Goal: Task Accomplishment & Management: Manage account settings

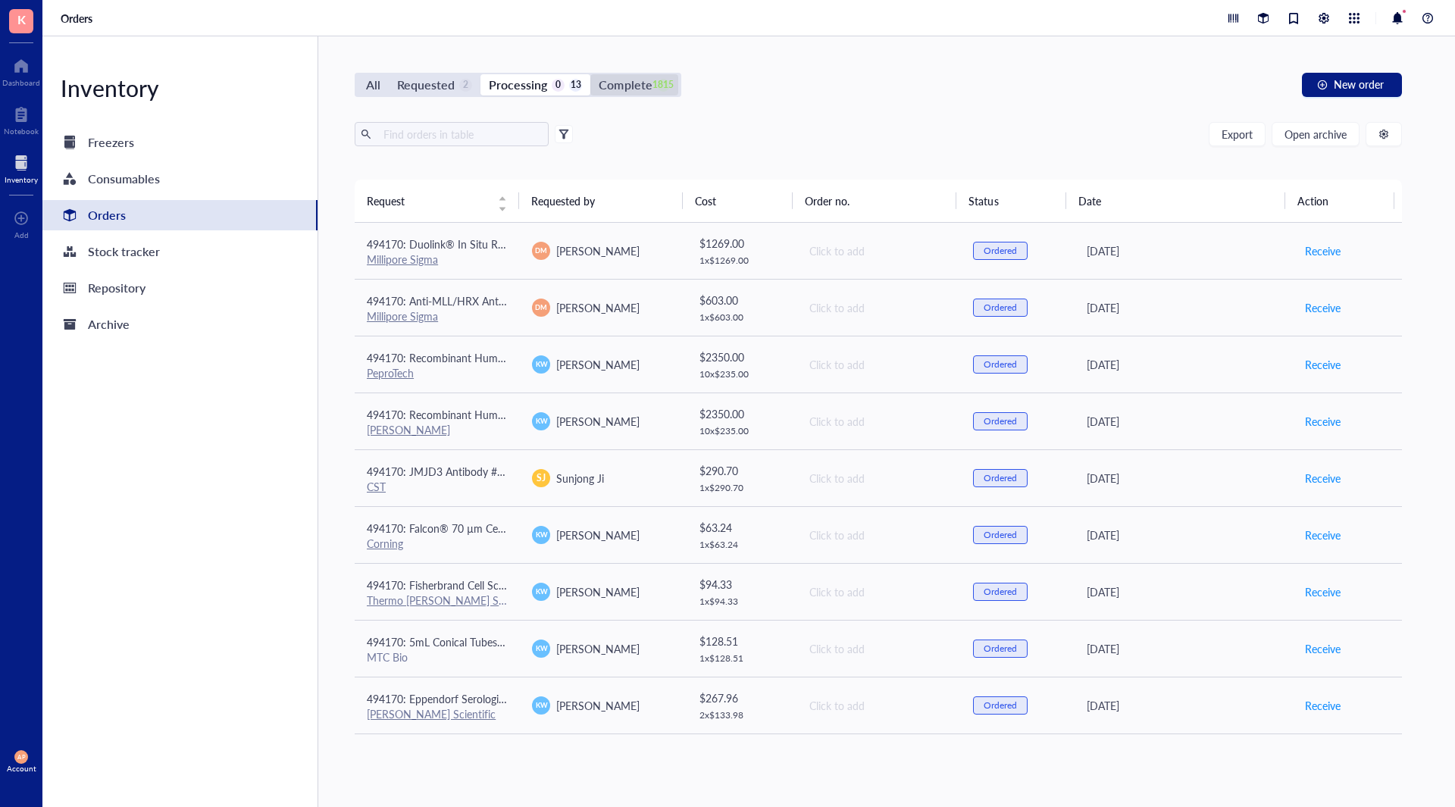
click at [618, 86] on div "Complete" at bounding box center [625, 84] width 53 height 21
click at [590, 74] on input "Complete 1815" at bounding box center [590, 74] width 0 height 0
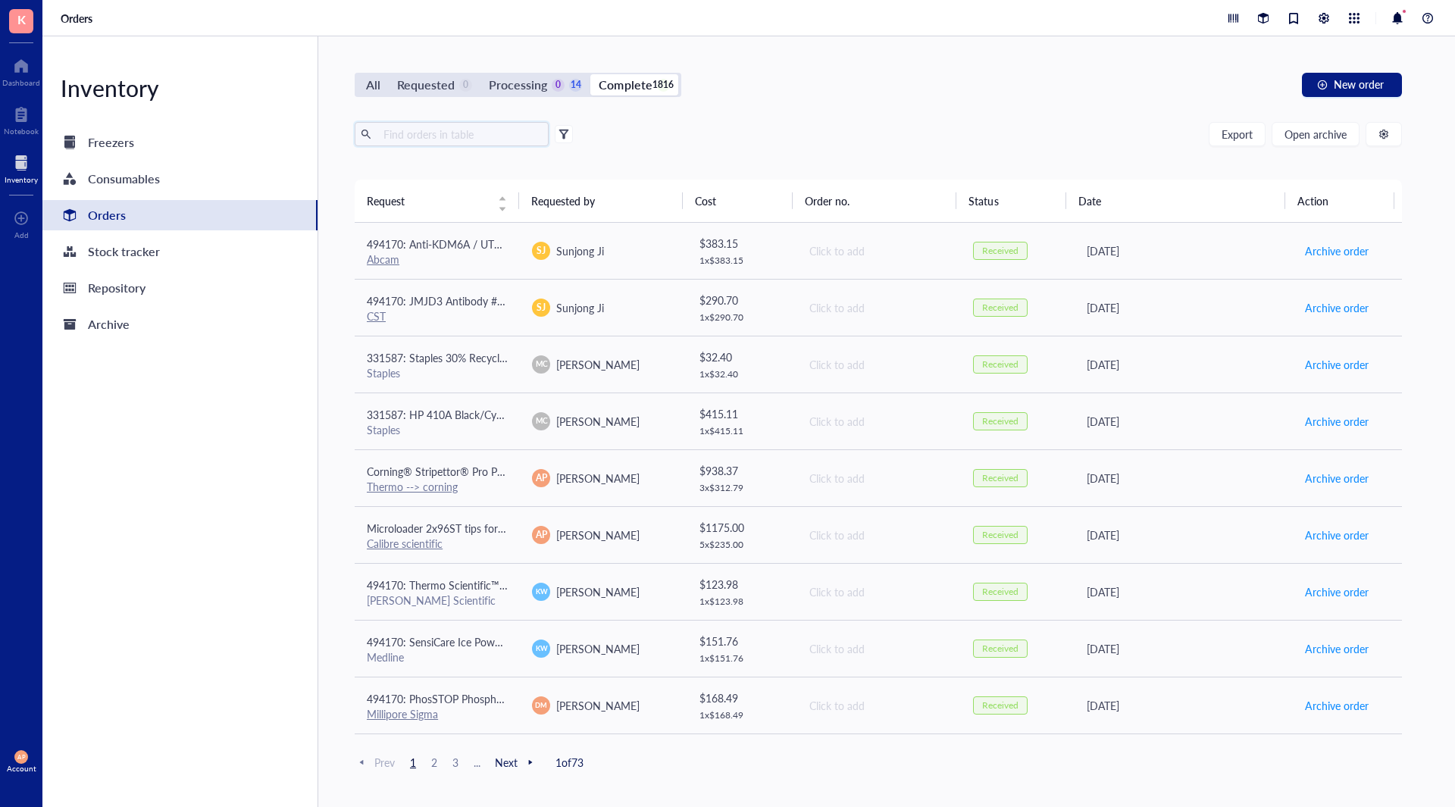
click at [425, 133] on input "text" at bounding box center [459, 134] width 165 height 23
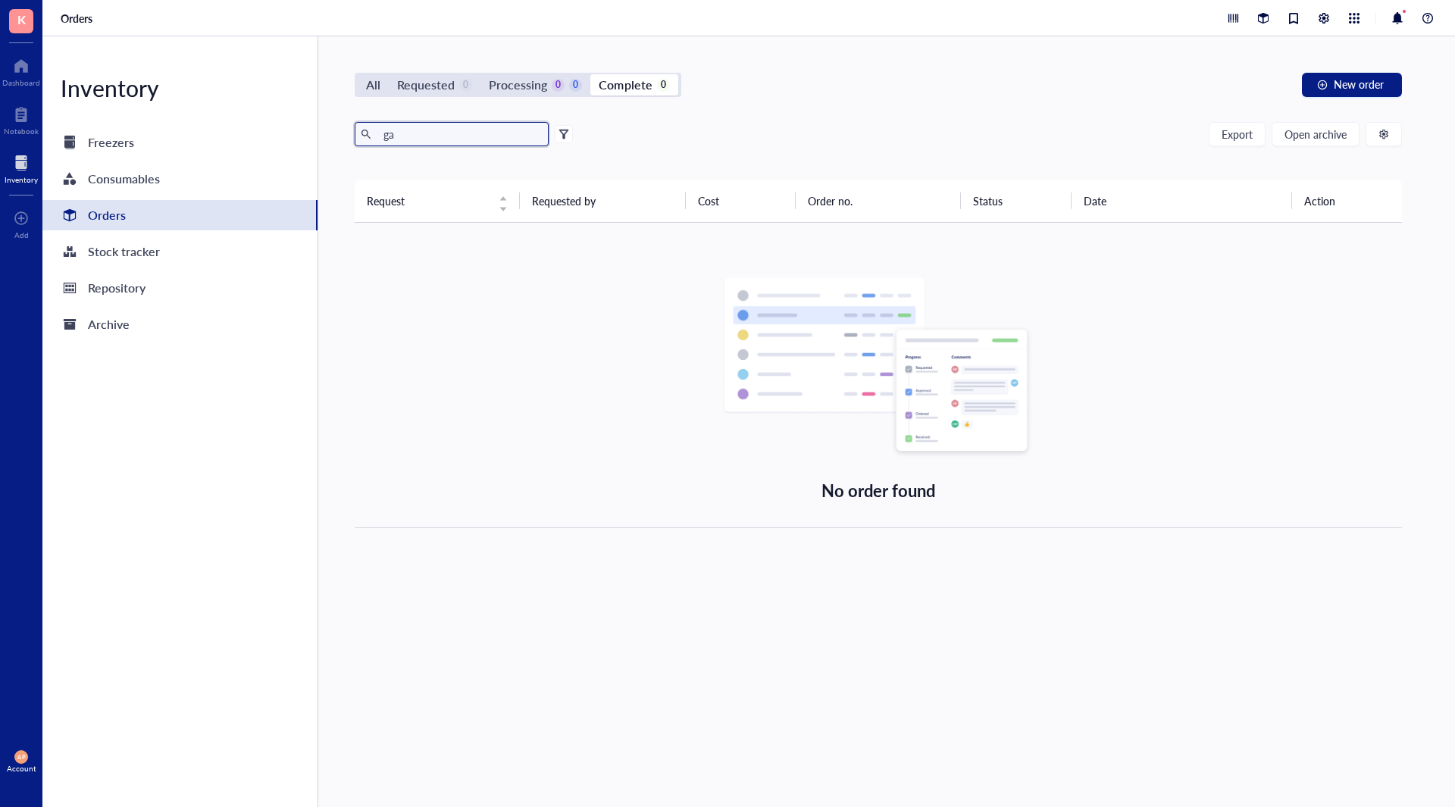
type input "g"
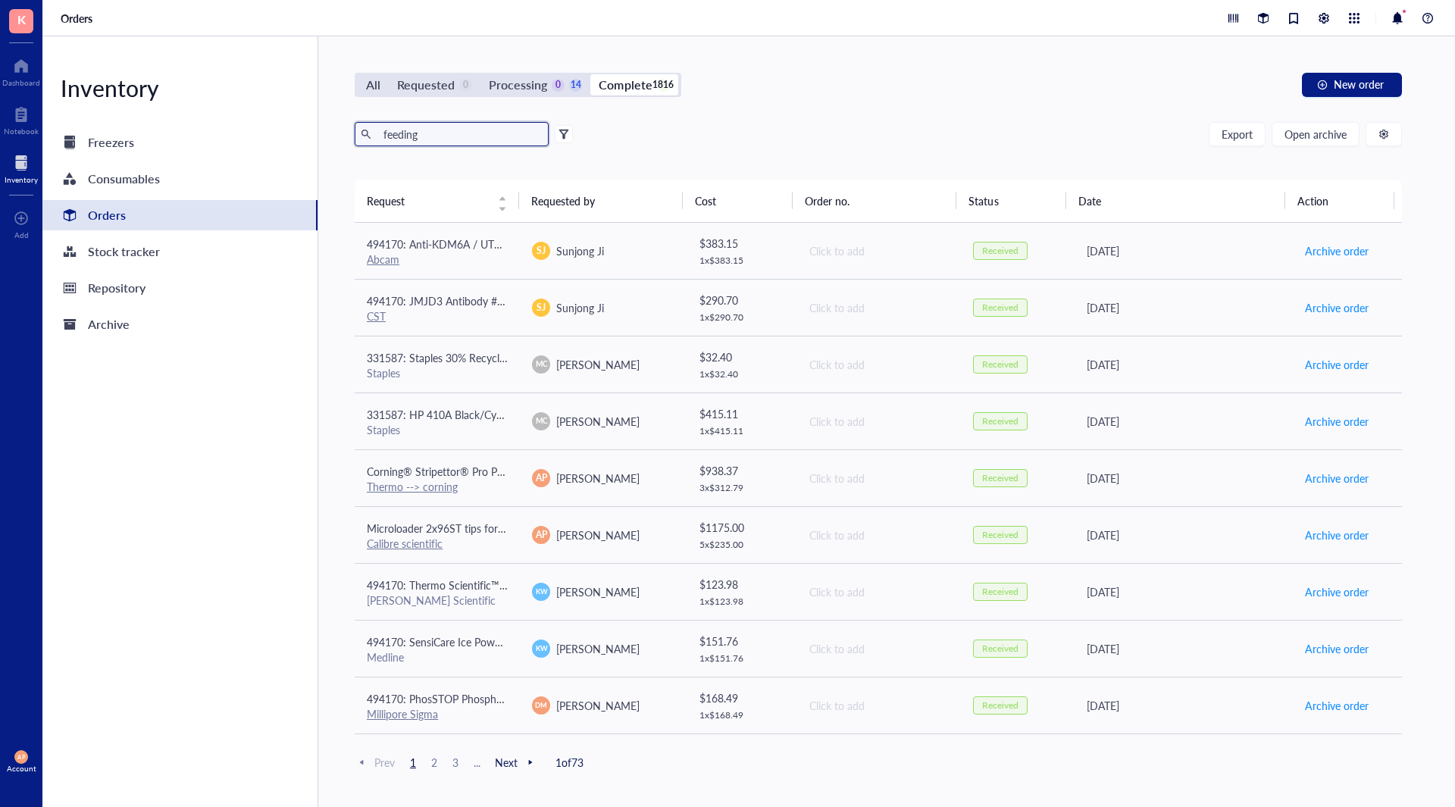
type input "feeding"
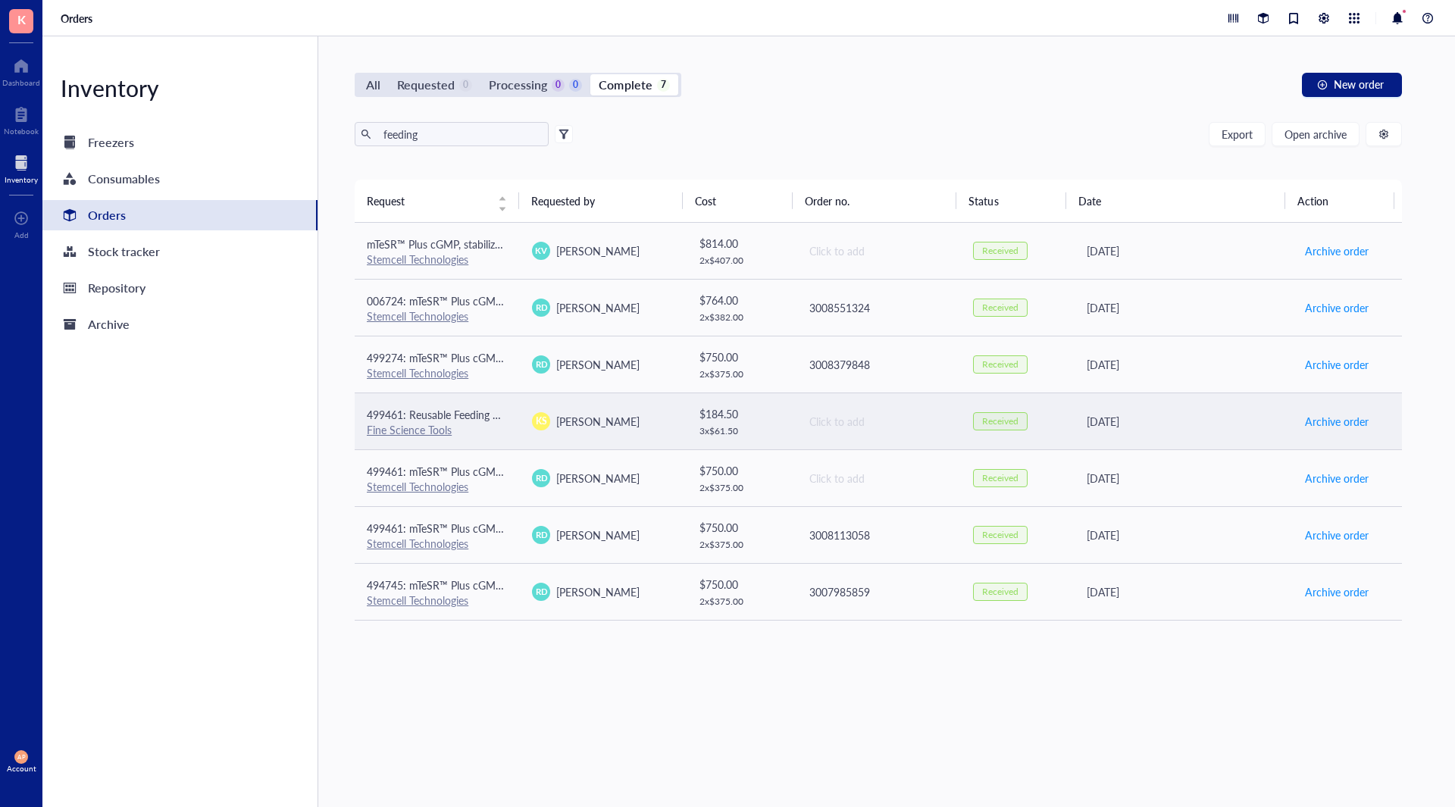
click at [499, 424] on div "Fine Science Tools" at bounding box center [437, 430] width 141 height 14
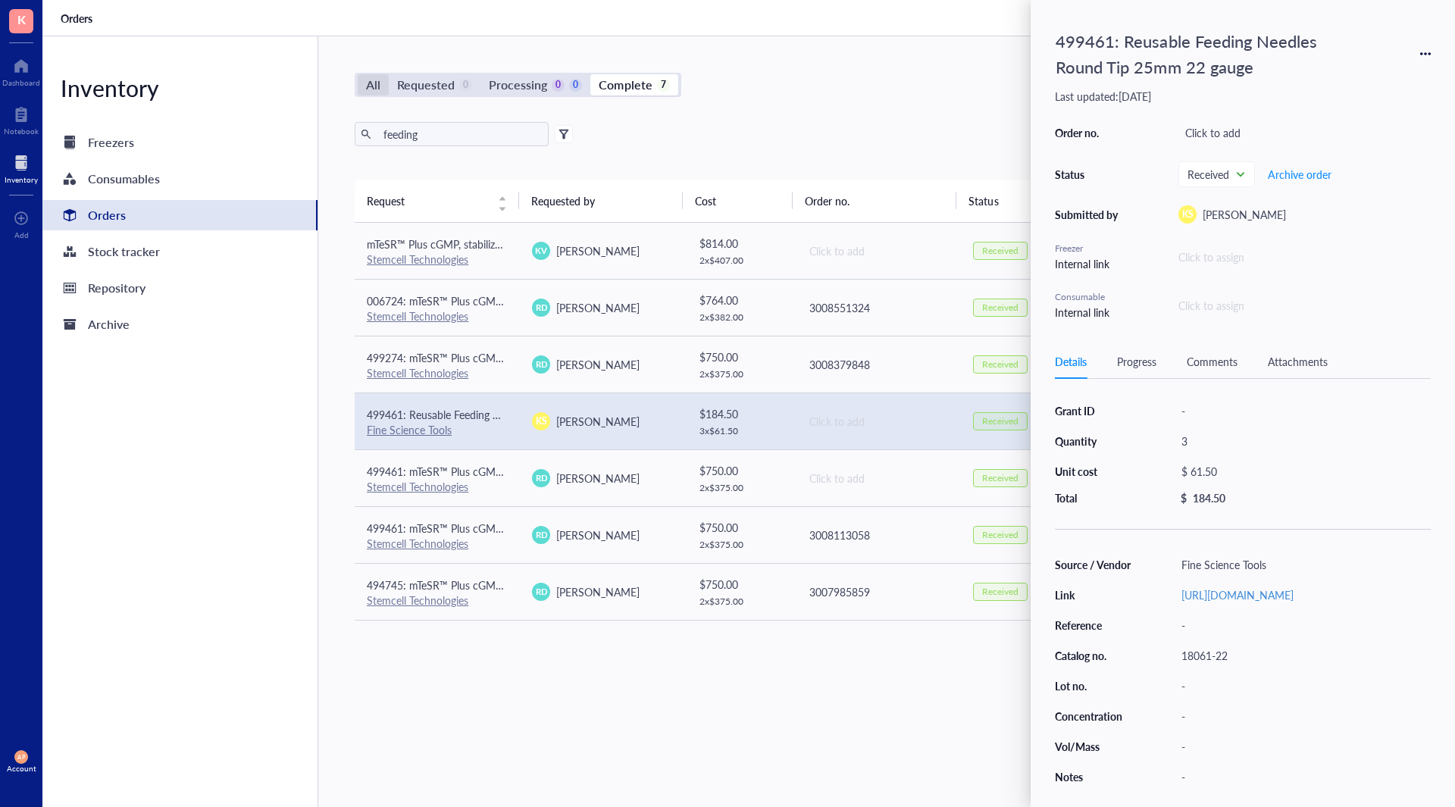
click at [380, 87] on div "All" at bounding box center [373, 84] width 14 height 21
click at [358, 74] on input "All" at bounding box center [358, 74] width 0 height 0
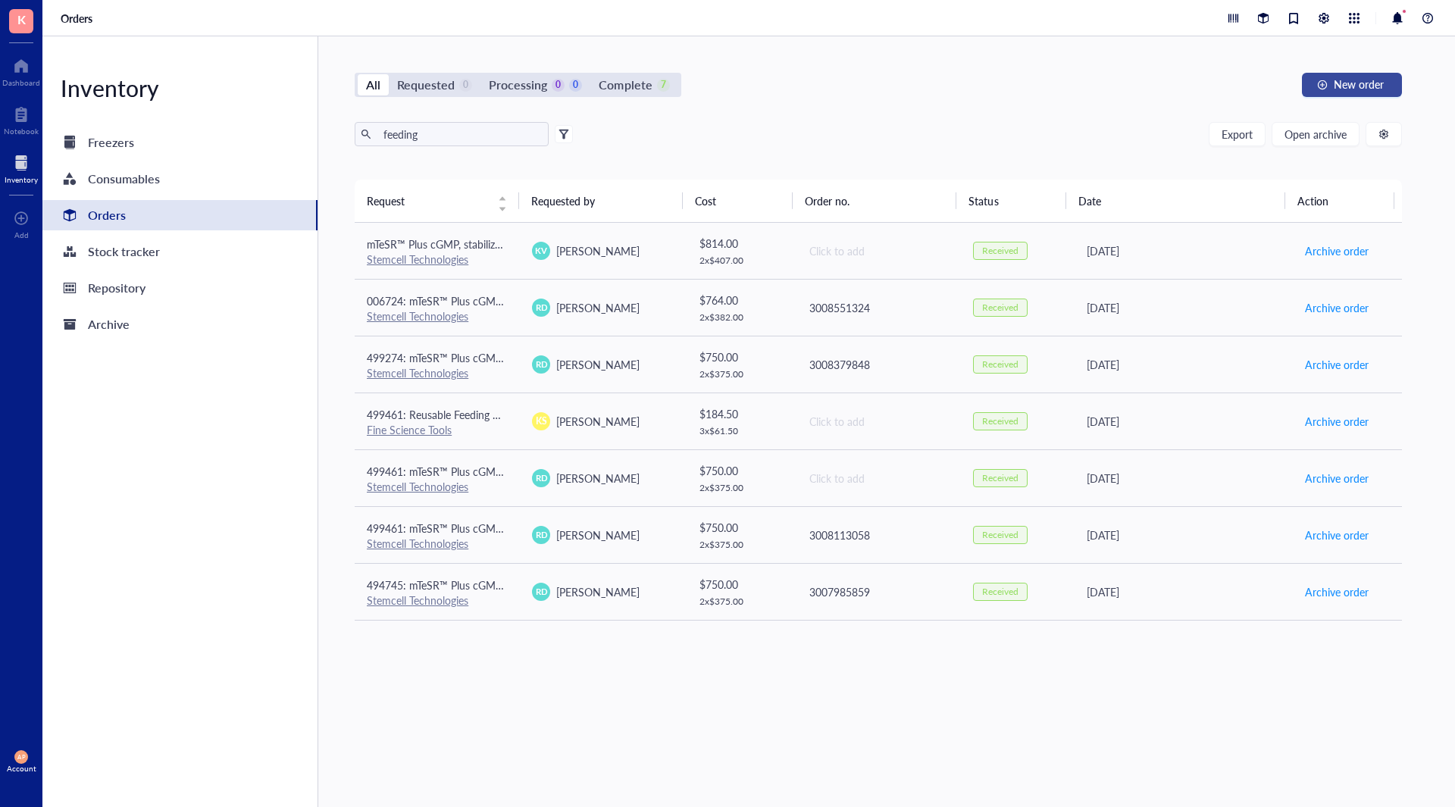
click at [1378, 78] on span "New order" at bounding box center [1359, 84] width 50 height 12
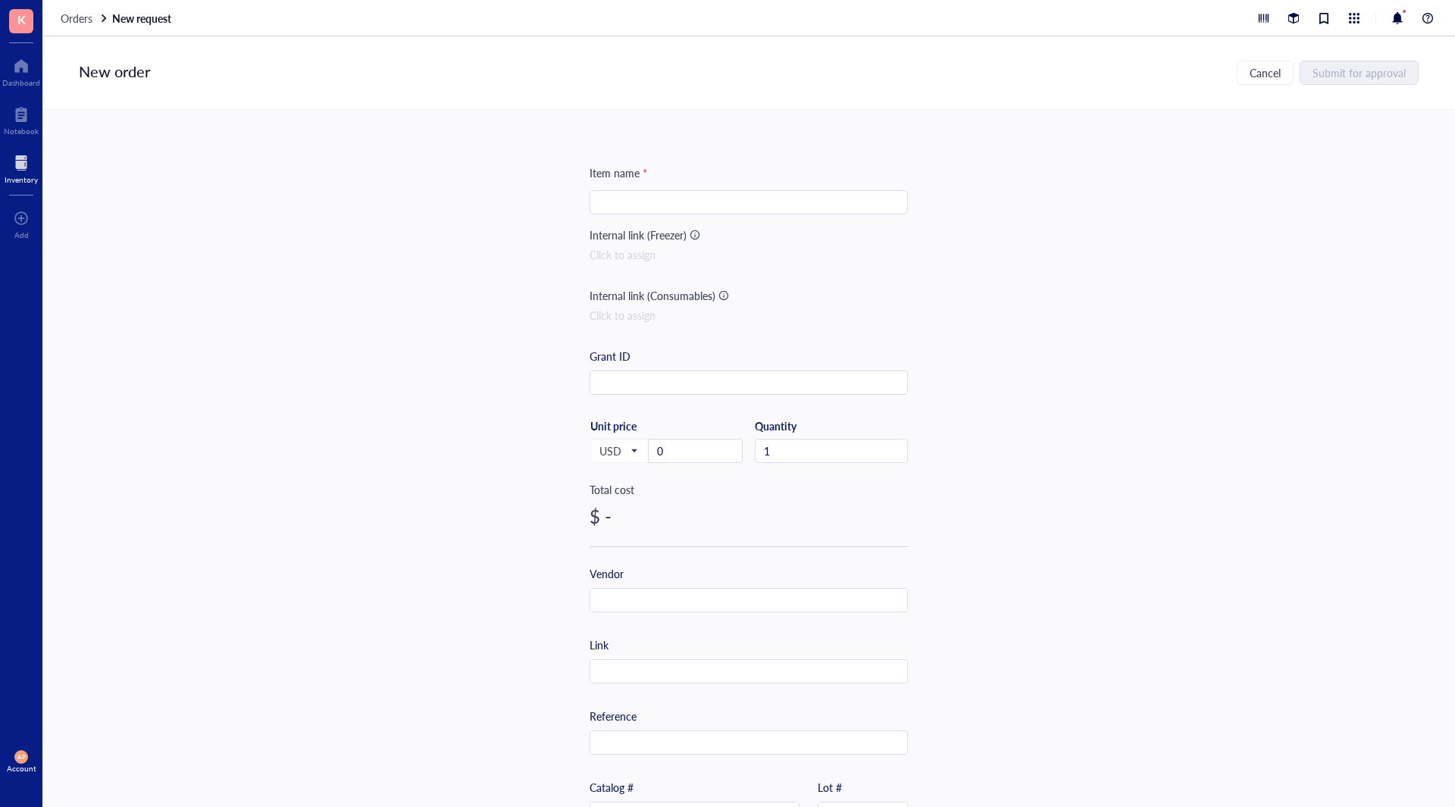
click at [753, 199] on input "search" at bounding box center [749, 202] width 300 height 23
paste input "REUSE ANIMFEED NDL22GX25MM CRV"
click at [608, 199] on input "REUSE ANIMFEED NDL22GX25MM CRV" at bounding box center [749, 202] width 300 height 23
type input "REUSE ANIMFEED NDL22GX25MM CRV"
click at [804, 455] on input "1" at bounding box center [832, 451] width 152 height 23
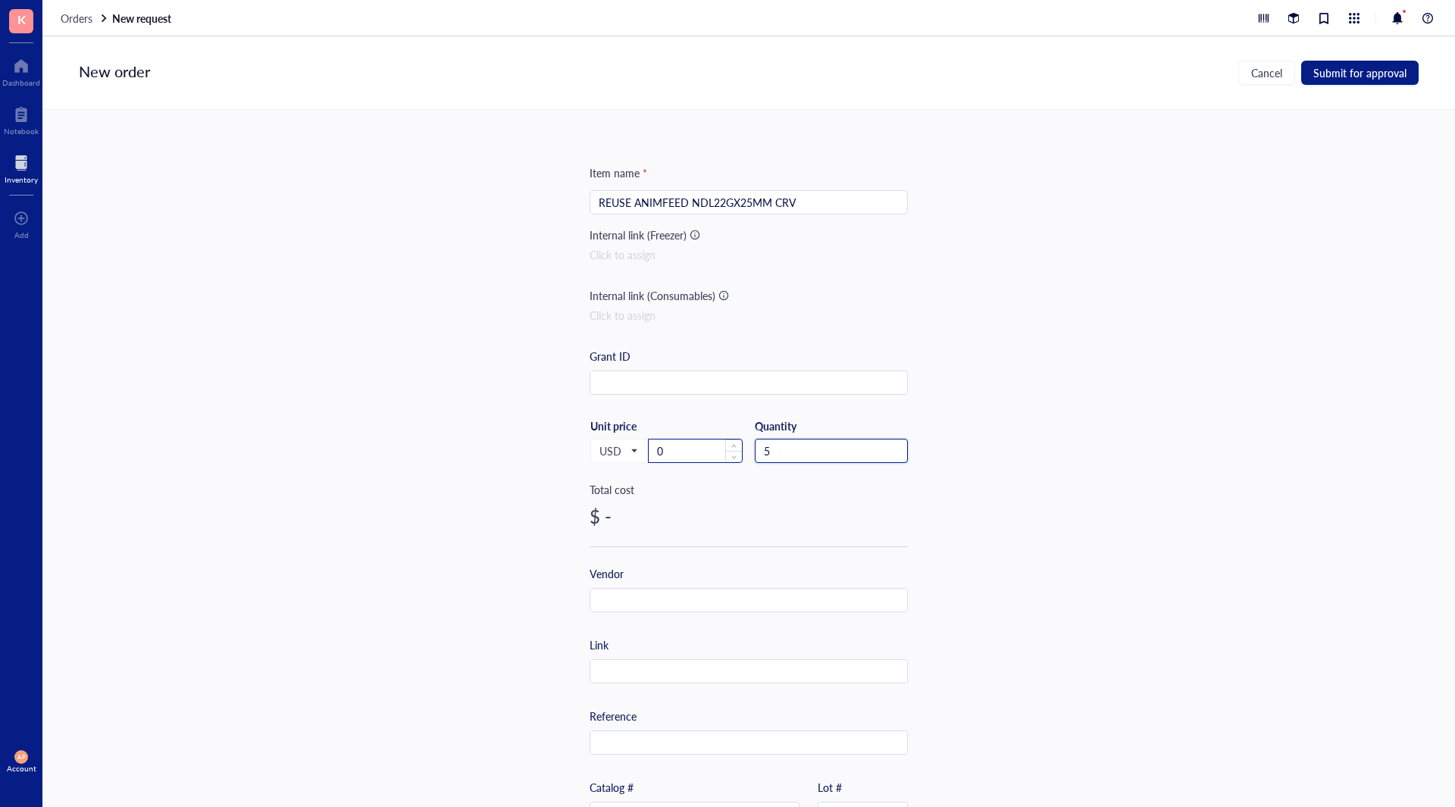
type input "5"
click at [706, 455] on input "0" at bounding box center [695, 451] width 93 height 23
click at [696, 589] on input "text" at bounding box center [748, 601] width 317 height 24
type input "F"
type input "Glomed --> [PERSON_NAME]"
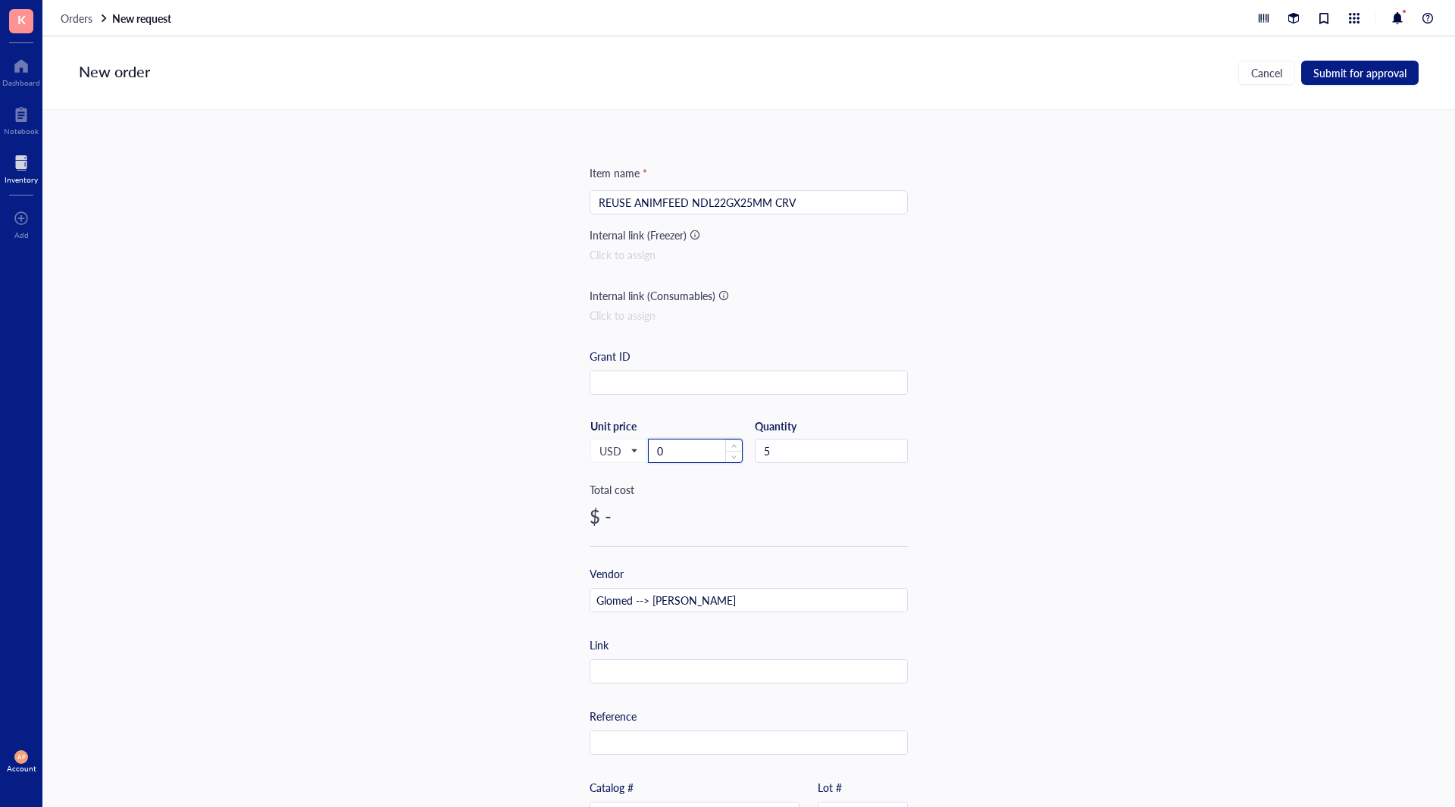
click at [687, 447] on input "0" at bounding box center [695, 451] width 93 height 23
type input "26.63"
click at [1062, 604] on div "Item name * REUSE ANIMFEED NDL22GX25MM CRV Internal link (Freezer) Click to ass…" at bounding box center [748, 458] width 1413 height 697
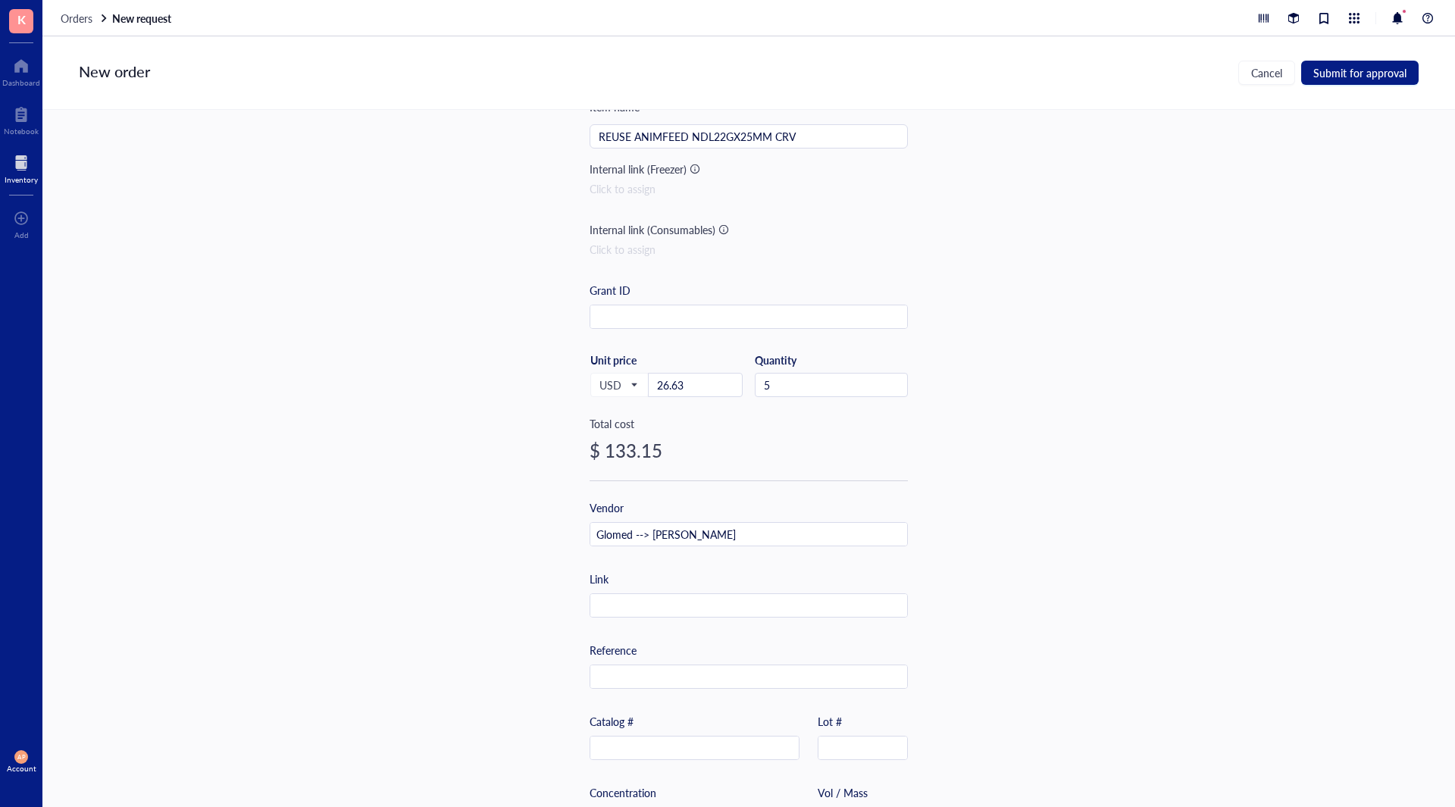
scroll to position [202, 0]
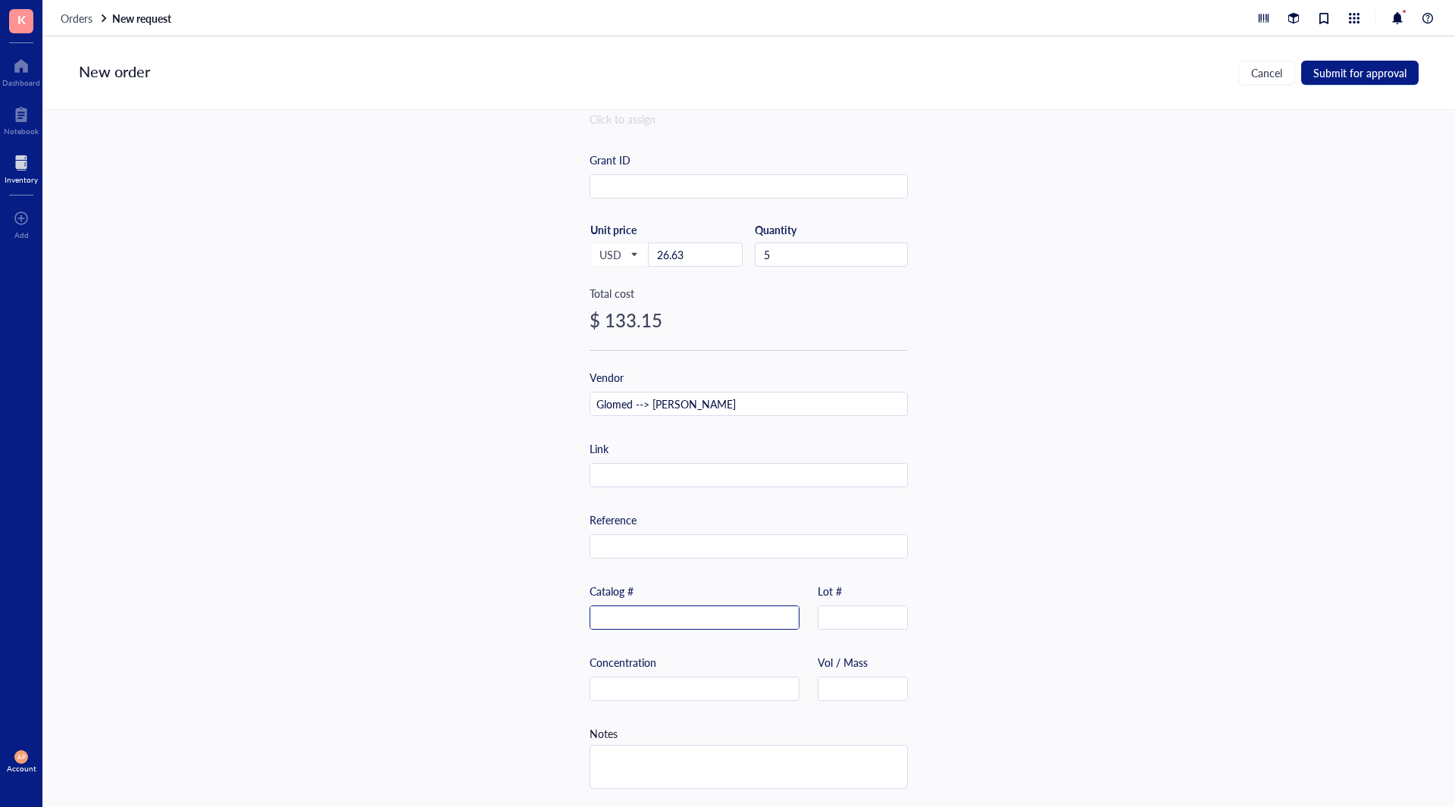
click at [739, 608] on input "text" at bounding box center [694, 618] width 208 height 24
paste input "NC1197789"
type input "NC1197789"
click at [1402, 67] on span "Submit for approval" at bounding box center [1359, 73] width 93 height 12
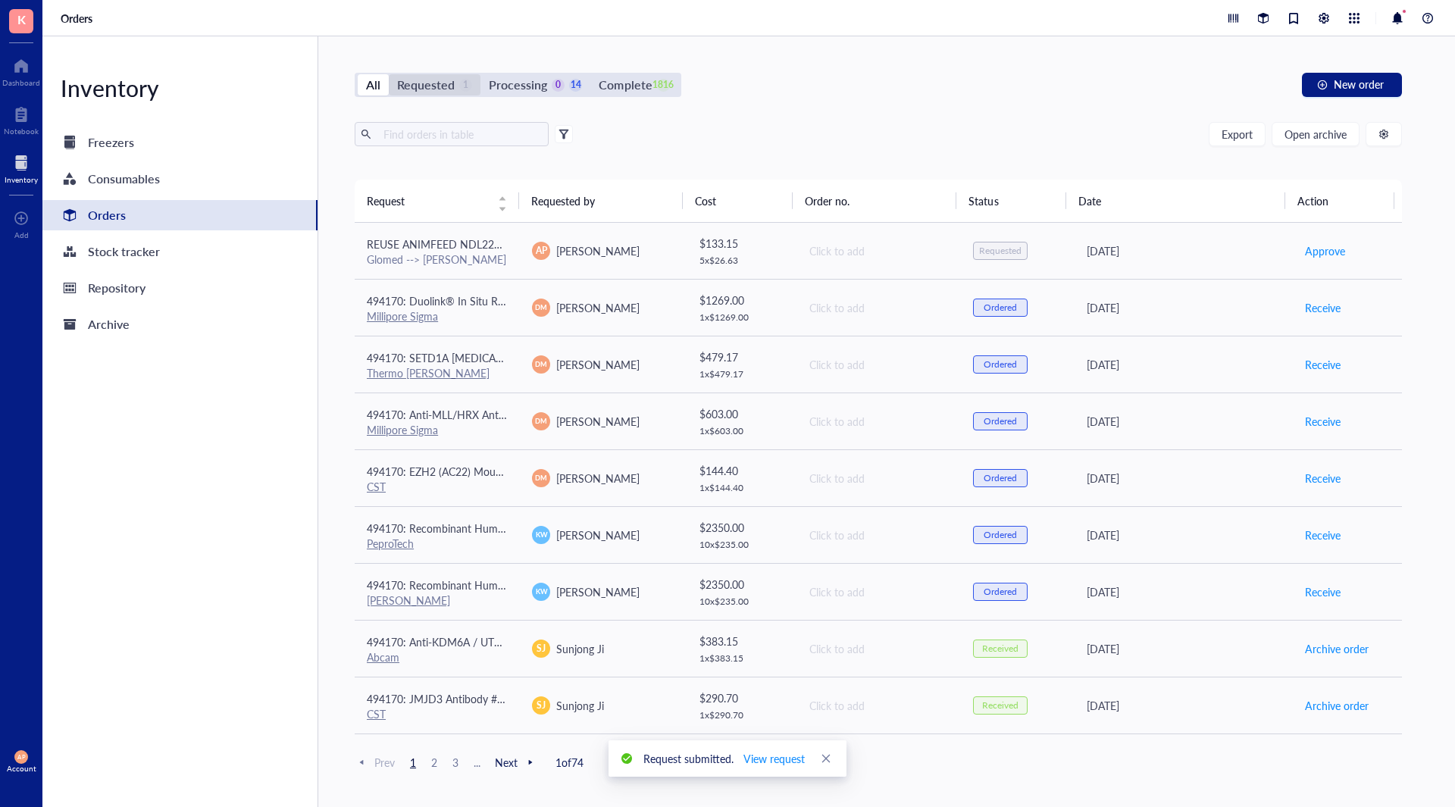
click at [416, 76] on div "Requested" at bounding box center [426, 84] width 58 height 21
click at [389, 74] on input "Requested 1" at bounding box center [389, 74] width 0 height 0
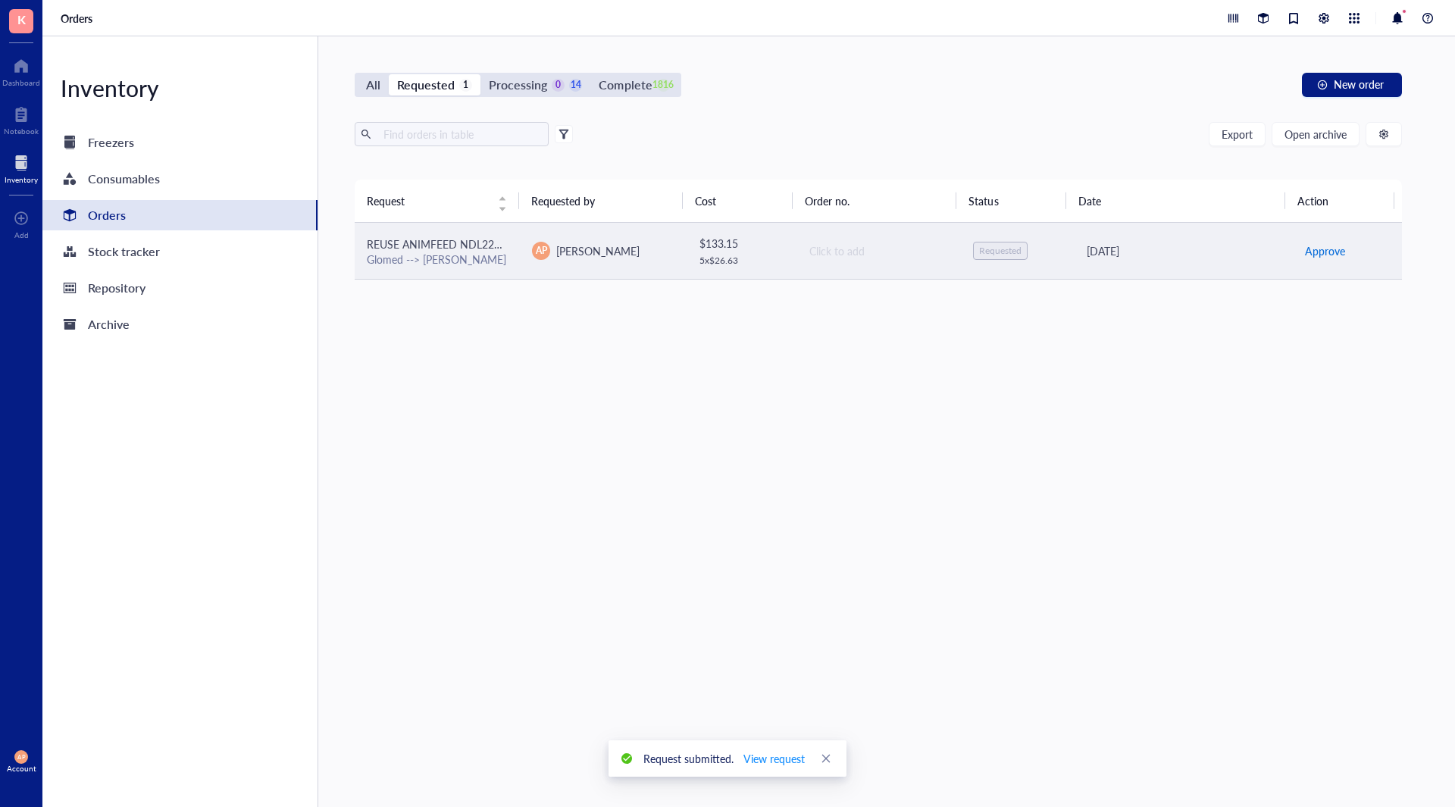
click at [1323, 252] on span "Approve" at bounding box center [1325, 251] width 40 height 17
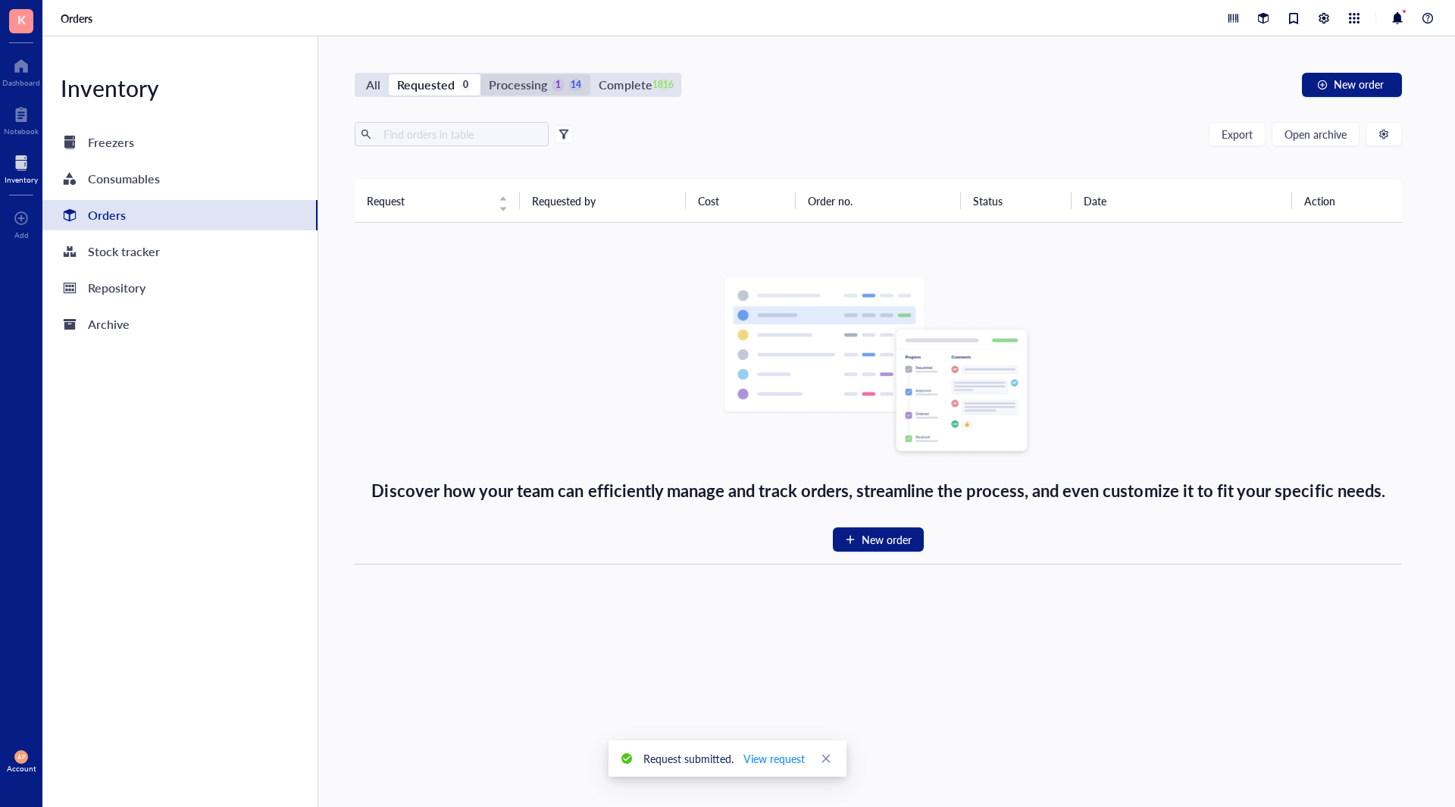
click at [530, 87] on div "Processing" at bounding box center [518, 84] width 58 height 21
click at [480, 74] on input "Processing 1 14" at bounding box center [480, 74] width 0 height 0
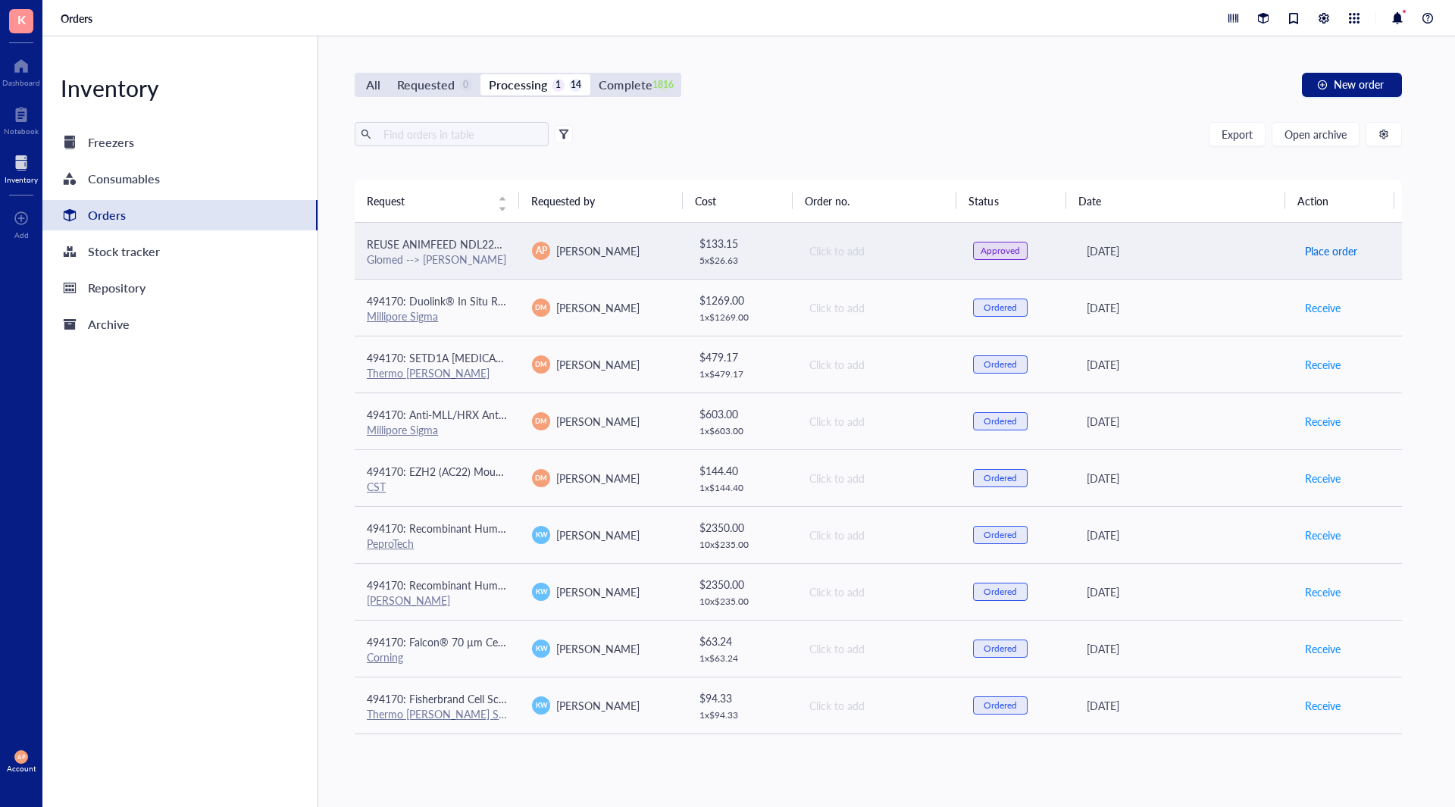
click at [1339, 256] on span "Place order" at bounding box center [1331, 251] width 52 height 17
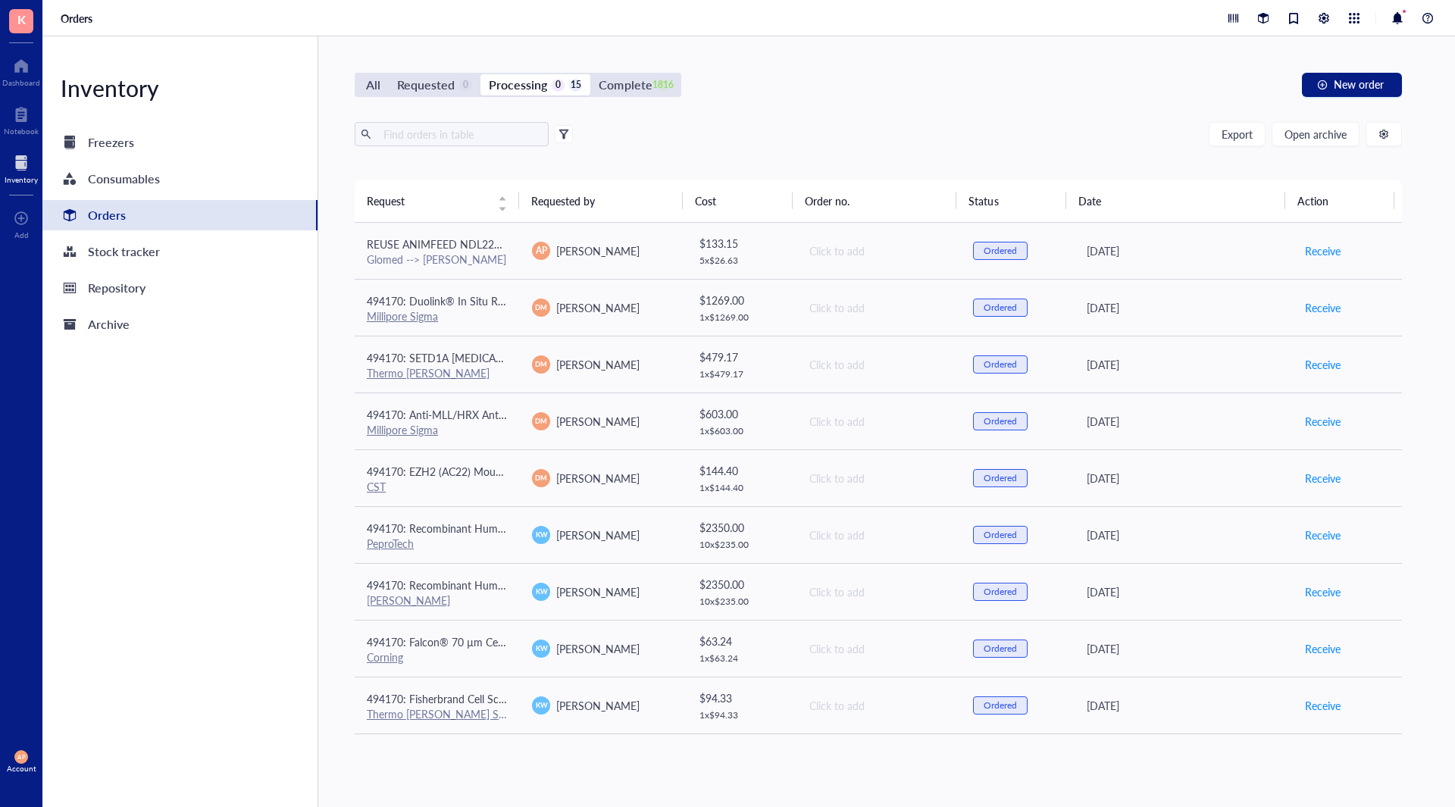
click at [858, 91] on div "All Requested 0 Processing 0 15 Complete 1816 New order" at bounding box center [878, 85] width 1047 height 24
